Goal: Task Accomplishment & Management: Use online tool/utility

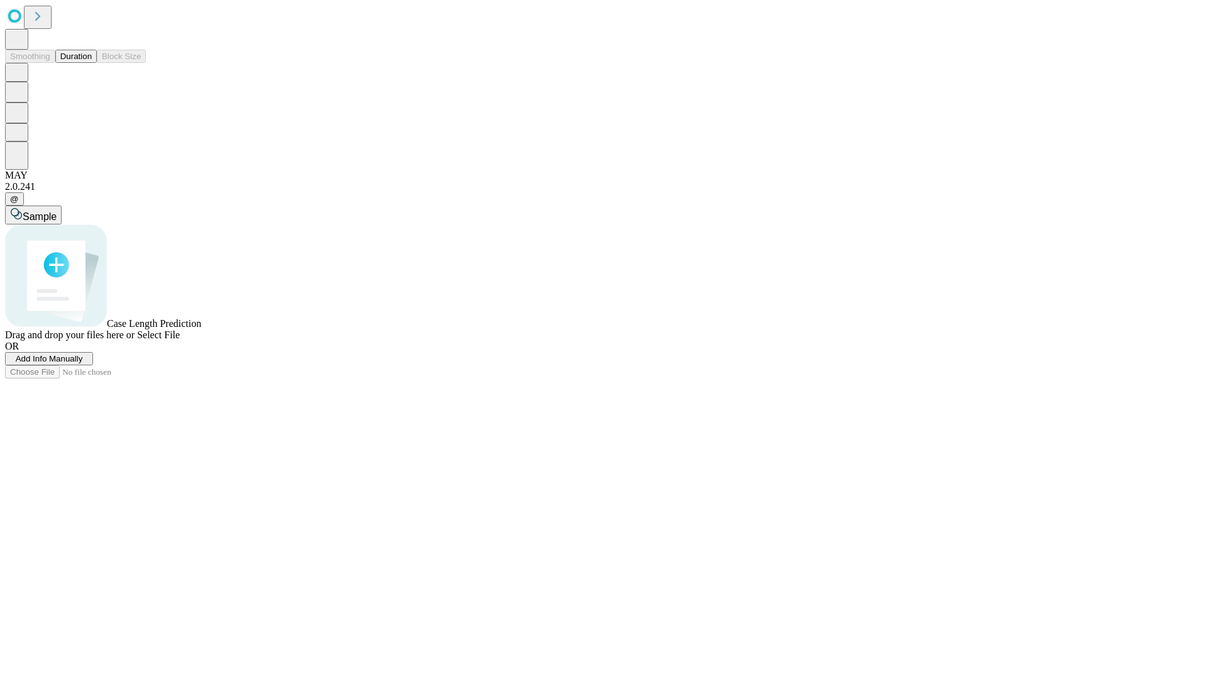
click at [92, 63] on button "Duration" at bounding box center [75, 56] width 41 height 13
click at [83, 363] on span "Add Info Manually" at bounding box center [49, 358] width 67 height 9
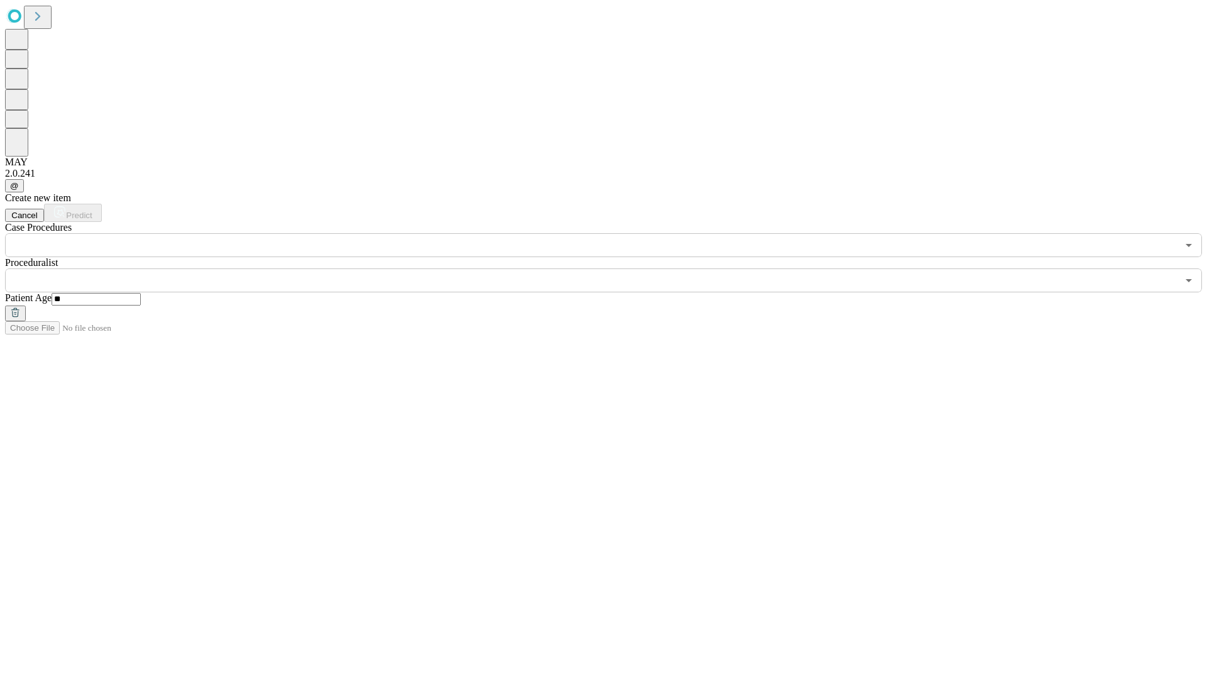
type input "**"
click at [612, 268] on input "text" at bounding box center [591, 280] width 1173 height 24
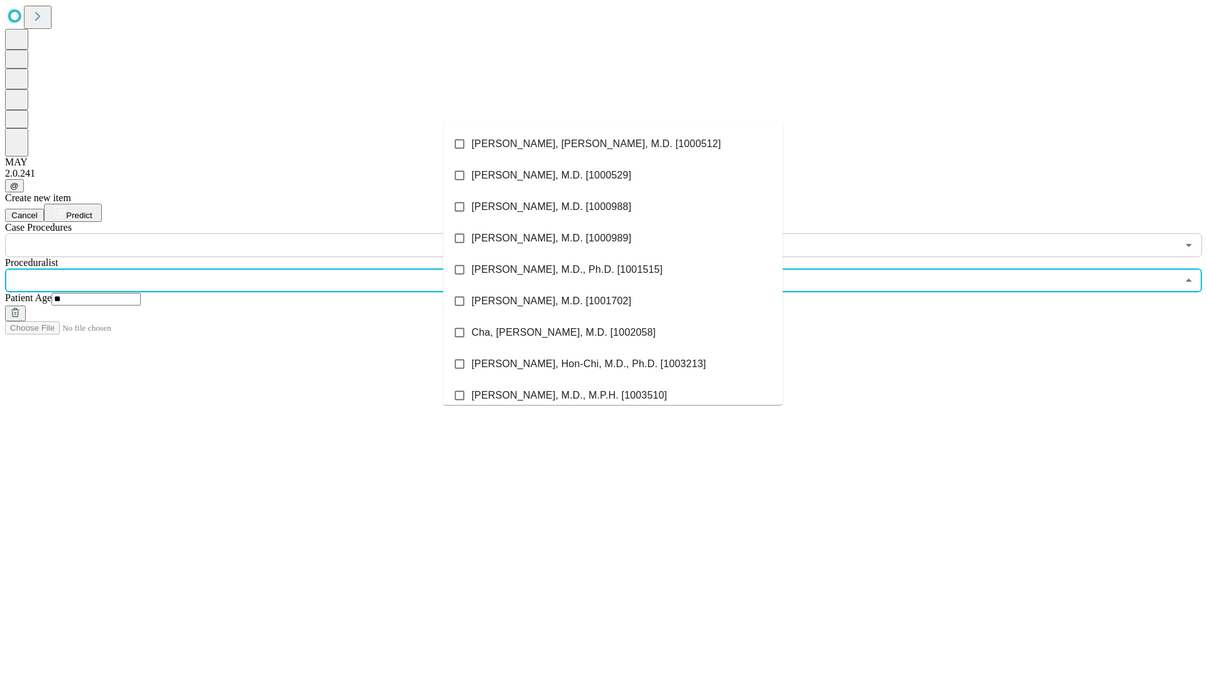
click at [613, 144] on li "[PERSON_NAME], [PERSON_NAME], M.D. [1000512]" at bounding box center [613, 143] width 340 height 31
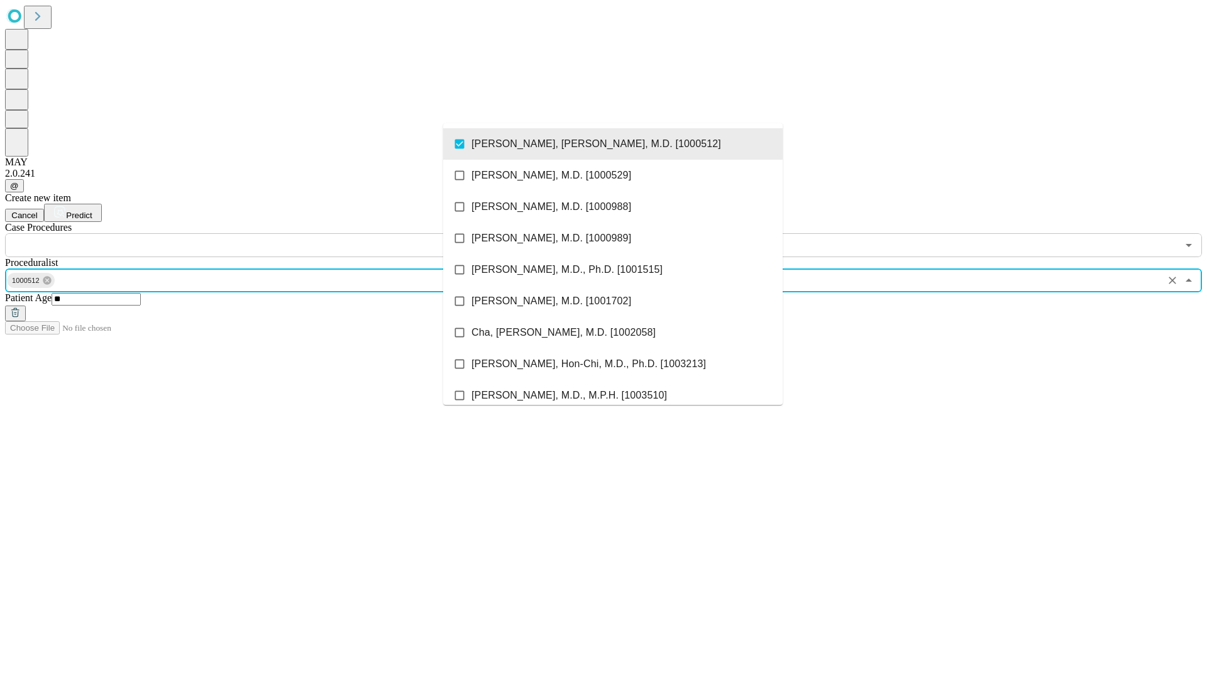
click at [264, 233] on input "text" at bounding box center [591, 245] width 1173 height 24
